Goal: Information Seeking & Learning: Compare options

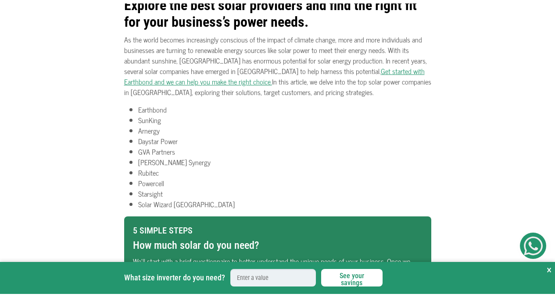
scroll to position [261, 0]
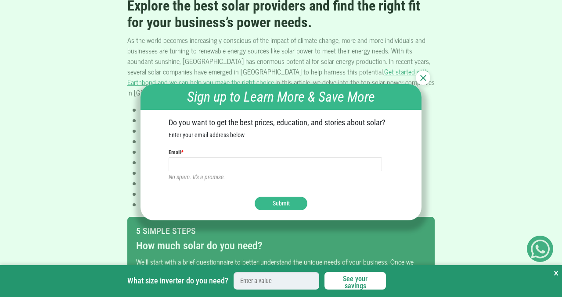
click at [422, 78] on img at bounding box center [423, 78] width 6 height 6
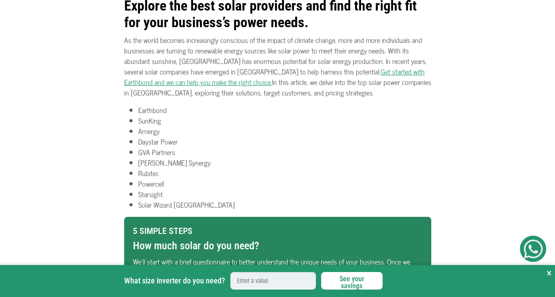
click at [325, 128] on li "Arnergy" at bounding box center [284, 131] width 293 height 11
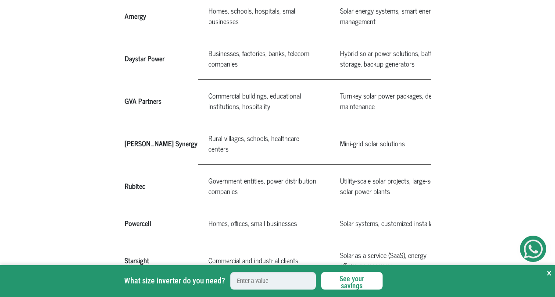
scroll to position [742, 0]
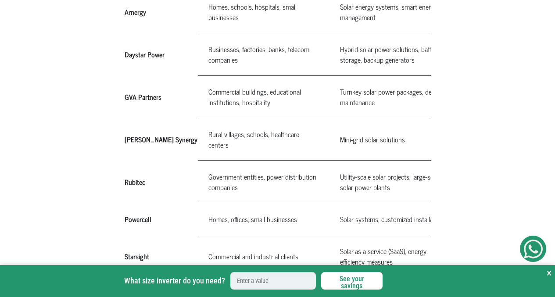
drag, startPoint x: 161, startPoint y: 217, endPoint x: 125, endPoint y: 216, distance: 36.9
click at [125, 216] on th "Powercell" at bounding box center [161, 220] width 74 height 32
copy th "Powercell"
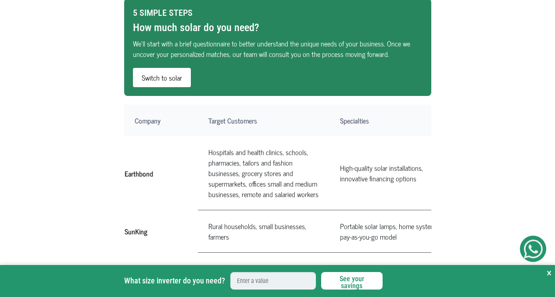
scroll to position [479, 0]
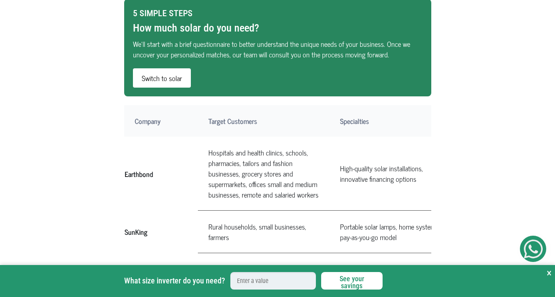
drag, startPoint x: 133, startPoint y: 115, endPoint x: 406, endPoint y: 252, distance: 305.7
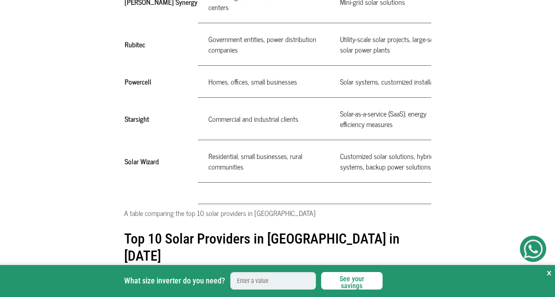
scroll to position [869, 0]
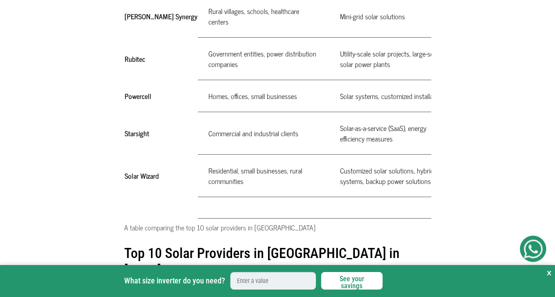
drag, startPoint x: 423, startPoint y: 179, endPoint x: 123, endPoint y: -1, distance: 349.5
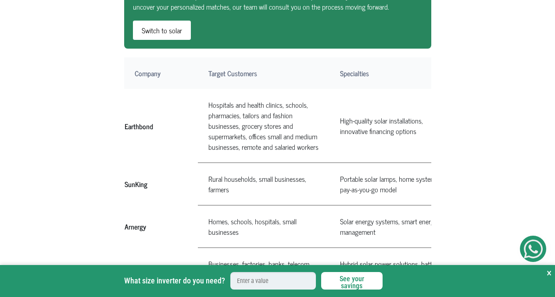
scroll to position [511, 0]
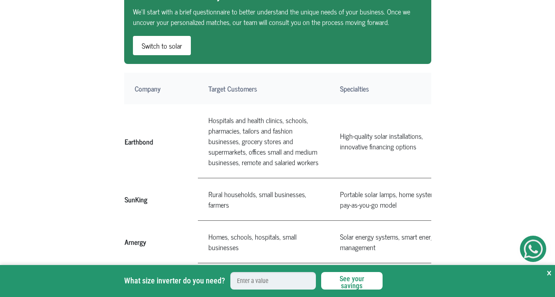
copy section "A table comparing the top 10 solar providers in [GEOGRAPHIC_DATA] Company Targe…"
